Goal: Use online tool/utility: Utilize a website feature to perform a specific function

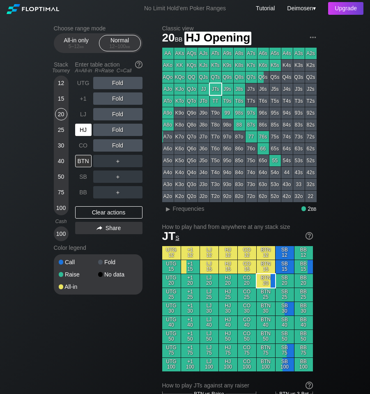
click at [83, 126] on div "HJ" at bounding box center [83, 130] width 16 height 12
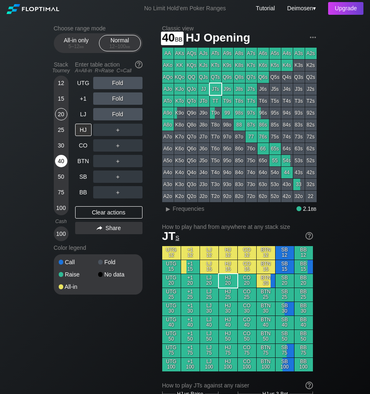
click at [63, 159] on div "40" at bounding box center [61, 161] width 12 height 12
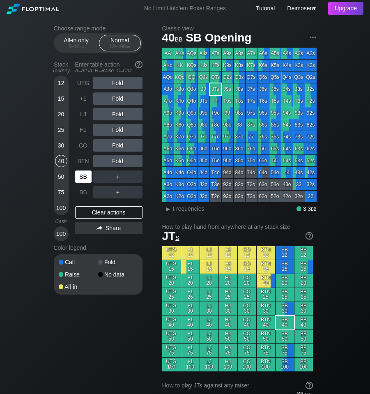
click at [88, 179] on div "SB" at bounding box center [83, 177] width 16 height 12
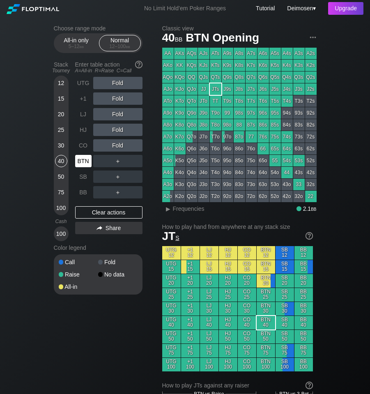
click at [88, 159] on div "BTN" at bounding box center [83, 161] width 16 height 12
click at [81, 45] on span "bb" at bounding box center [82, 47] width 5 height 6
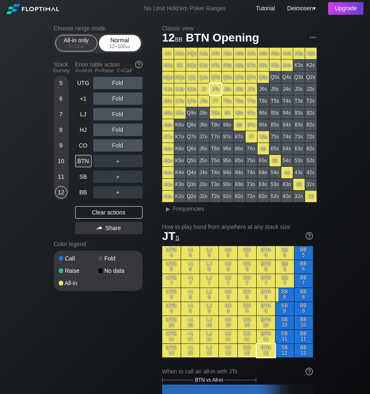
click at [129, 45] on span "bb" at bounding box center [128, 47] width 5 height 6
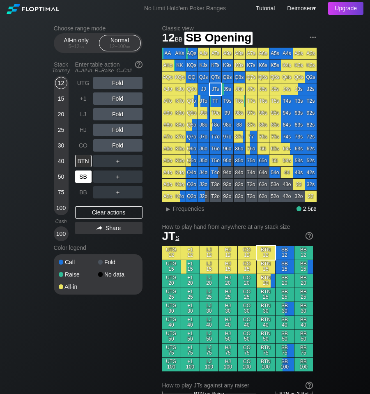
click at [79, 180] on div "SB" at bounding box center [83, 177] width 16 height 12
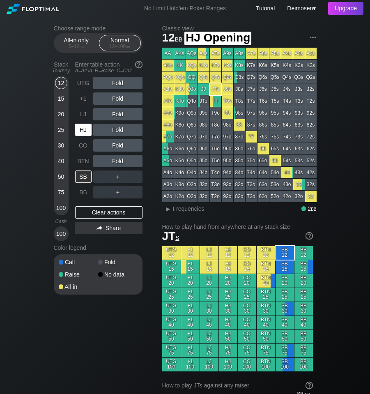
click at [83, 136] on div "HJ" at bounding box center [83, 130] width 16 height 12
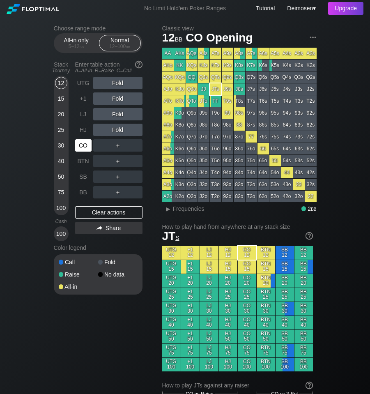
click at [85, 146] on div "CO" at bounding box center [83, 145] width 16 height 12
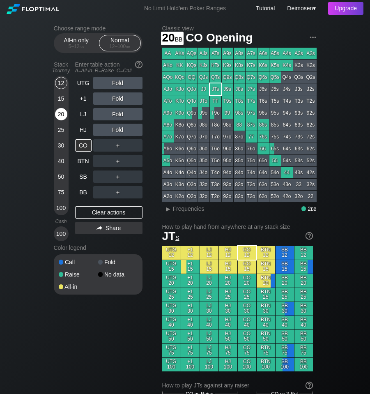
click at [55, 115] on div "20" at bounding box center [61, 114] width 12 height 12
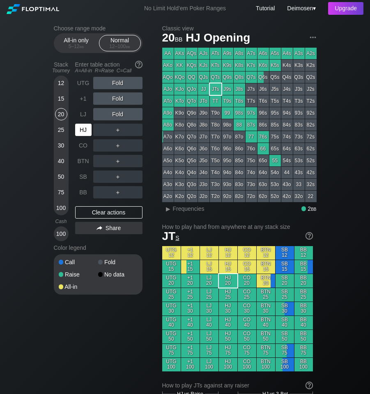
click at [91, 130] on div "HJ" at bounding box center [83, 130] width 16 height 12
click at [139, 72] on div "A=All-in R=Raise C=Call" at bounding box center [108, 71] width 67 height 6
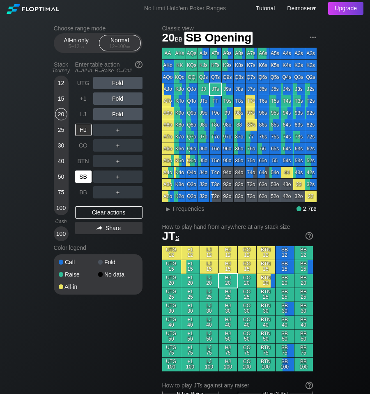
click at [81, 173] on div "SB" at bounding box center [83, 177] width 16 height 12
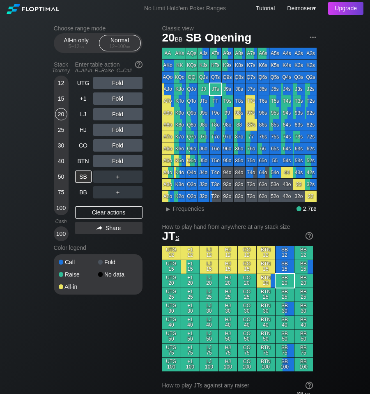
click at [58, 148] on div "30" at bounding box center [61, 145] width 12 height 12
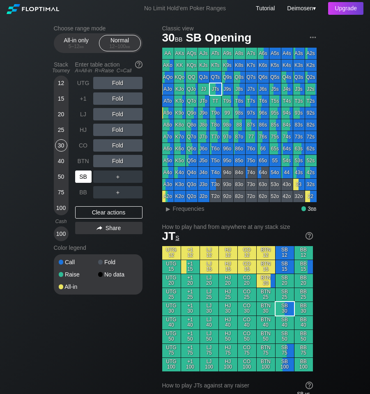
click at [84, 182] on div "SB" at bounding box center [83, 177] width 16 height 12
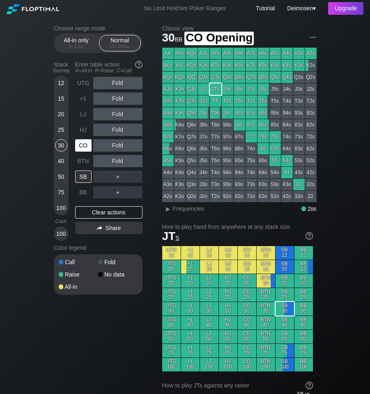
click at [77, 148] on div "CO" at bounding box center [83, 145] width 16 height 12
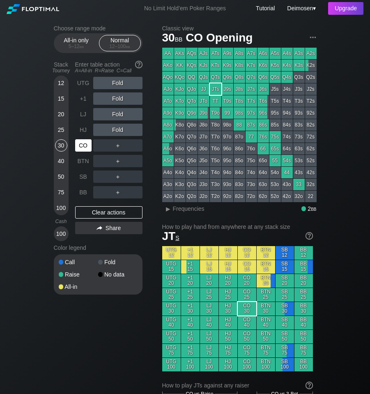
click at [77, 148] on div "CO" at bounding box center [83, 145] width 16 height 12
click at [54, 116] on div "12 15 20 25 30 40 50 75 100" at bounding box center [61, 146] width 15 height 140
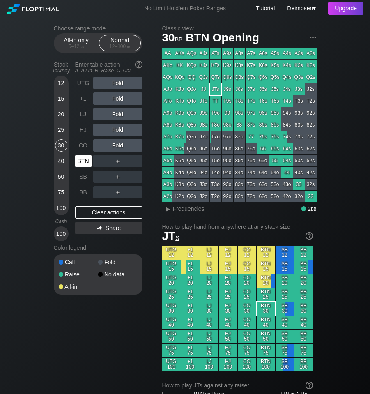
click at [84, 162] on div "BTN" at bounding box center [83, 161] width 16 height 12
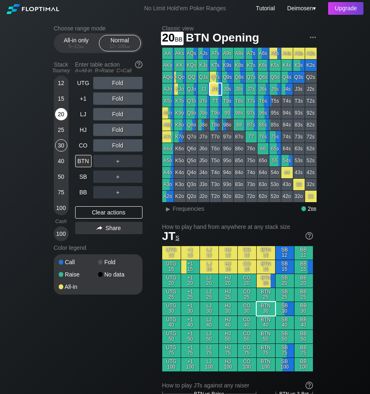
click at [58, 119] on div "20" at bounding box center [61, 114] width 12 height 12
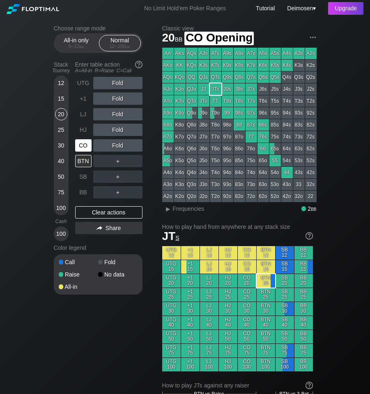
click at [86, 142] on div "CO" at bounding box center [83, 145] width 16 height 12
